Goal: Transaction & Acquisition: Subscribe to service/newsletter

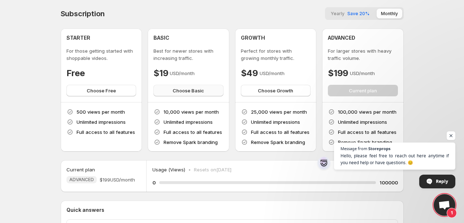
click at [181, 96] on button "Choose Basic" at bounding box center [188, 91] width 70 height 12
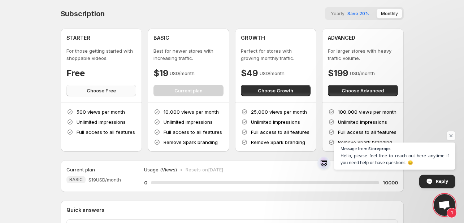
click at [84, 89] on button "Choose Free" at bounding box center [101, 91] width 70 height 12
